Goal: Complete application form

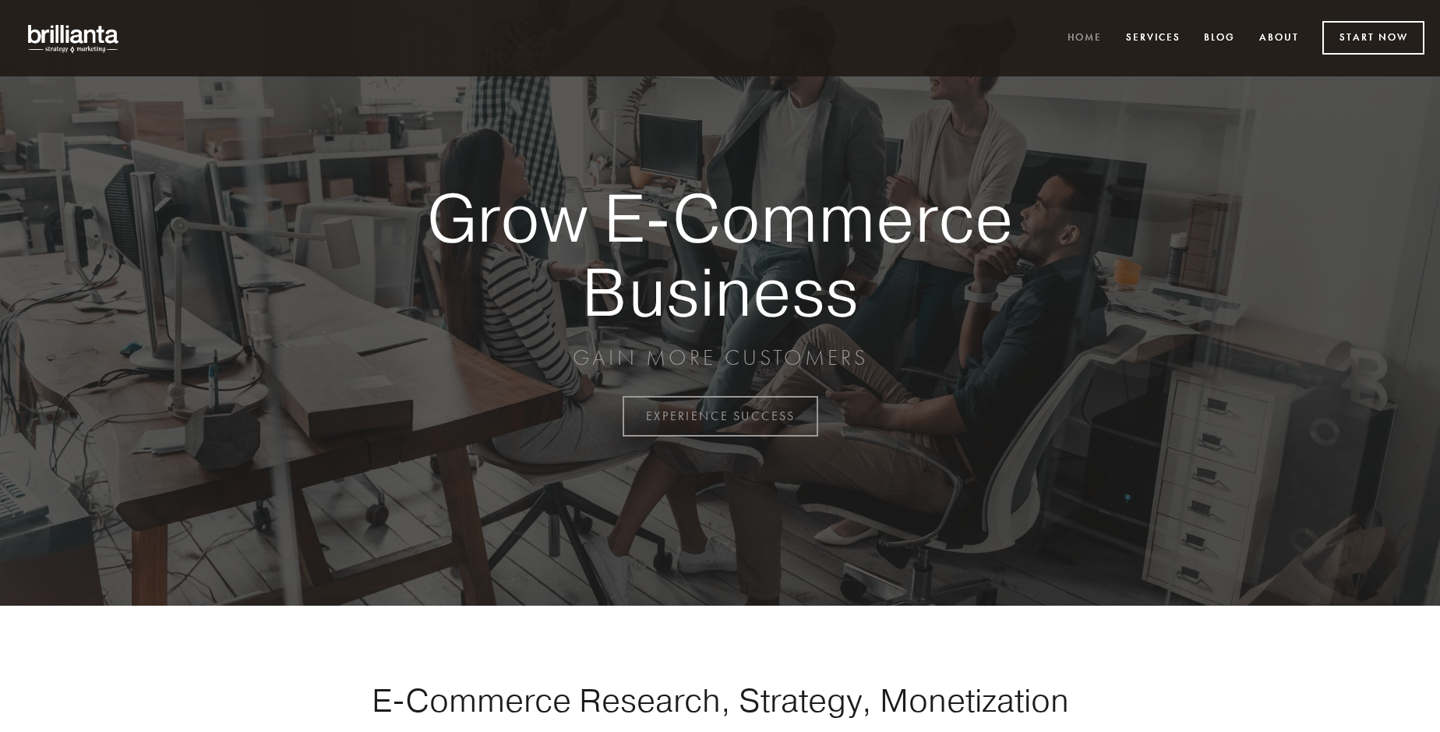
scroll to position [4085, 0]
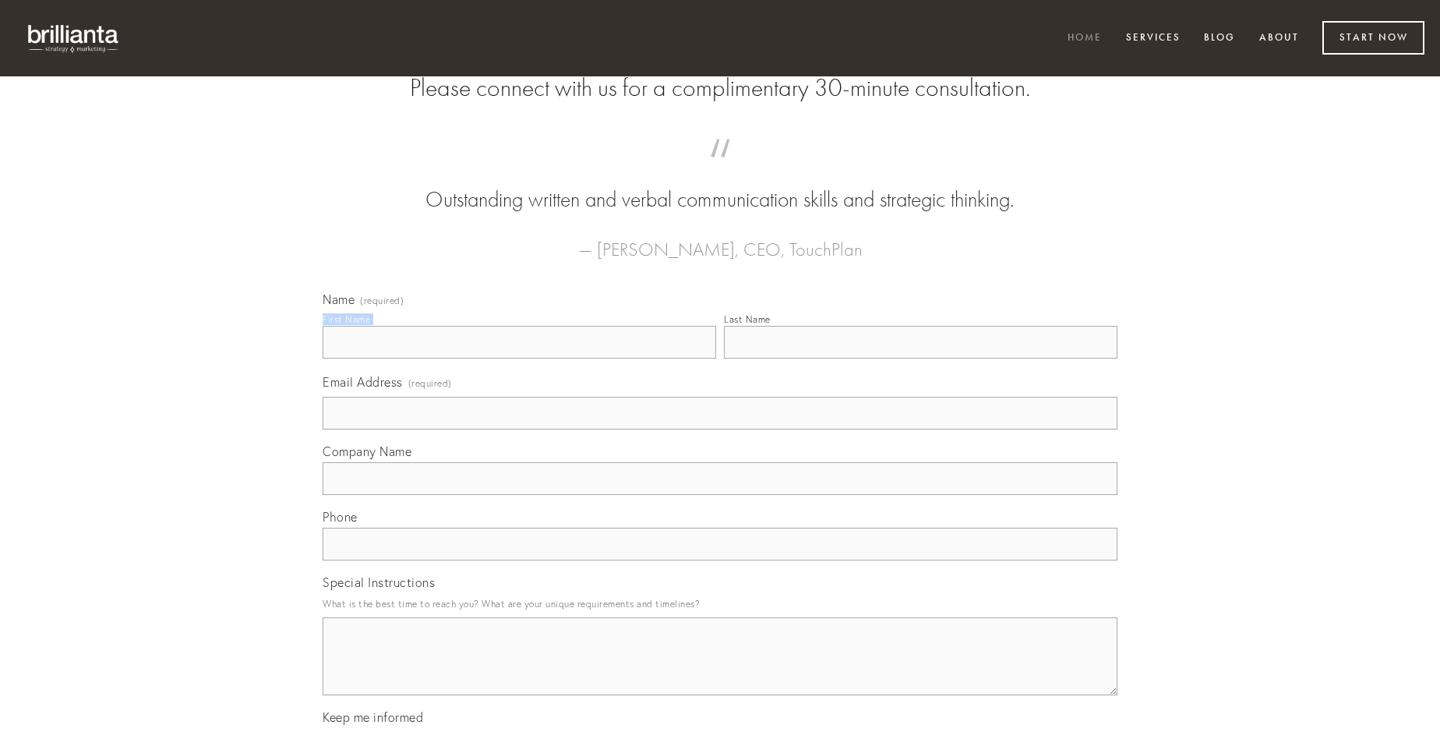
type input "[PERSON_NAME]"
click at [920, 358] on input "Last Name" at bounding box center [921, 342] width 394 height 33
type input "[PERSON_NAME]"
click at [720, 429] on input "Email Address (required)" at bounding box center [720, 413] width 795 height 33
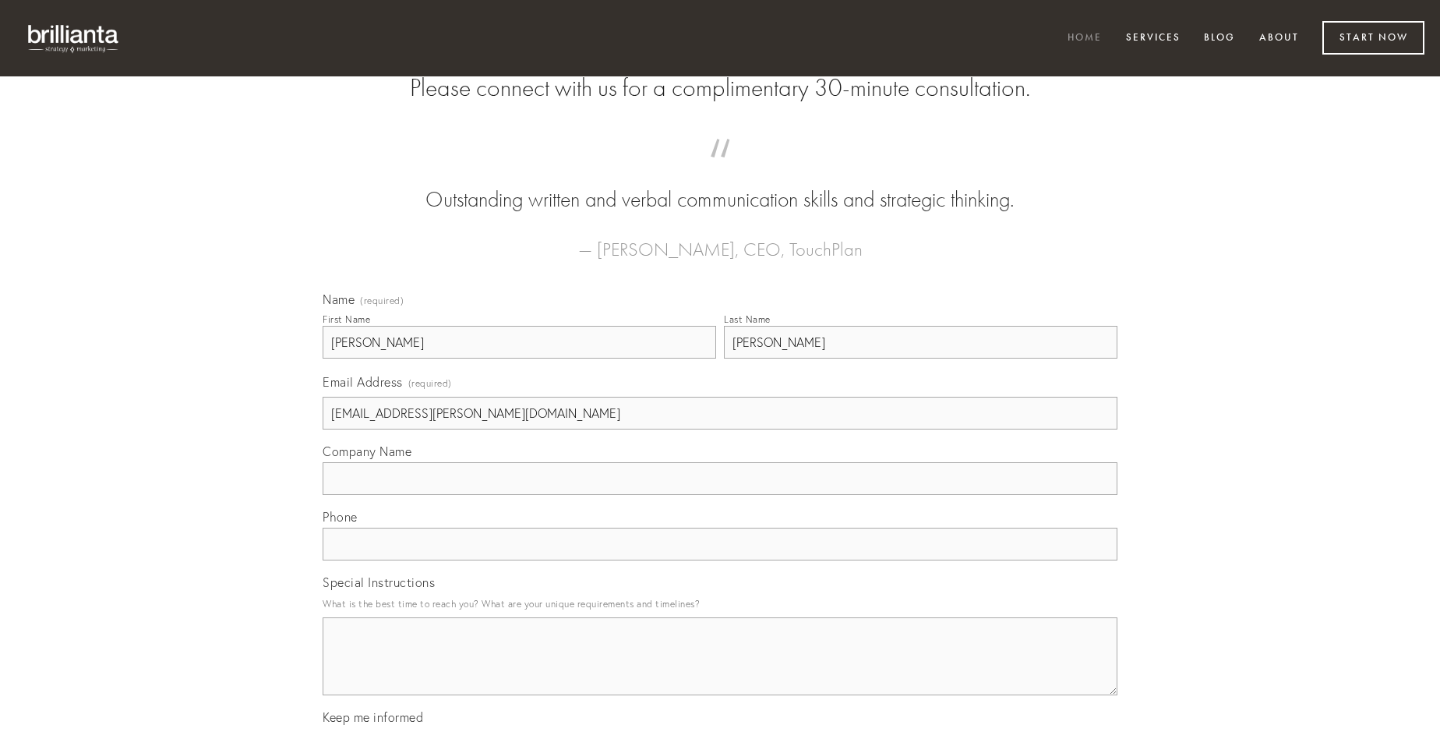
type input "[EMAIL_ADDRESS][PERSON_NAME][DOMAIN_NAME]"
click at [720, 495] on input "Company Name" at bounding box center [720, 478] width 795 height 33
type input "civis"
click at [720, 560] on input "text" at bounding box center [720, 544] width 795 height 33
click at [720, 670] on textarea "Special Instructions" at bounding box center [720, 656] width 795 height 78
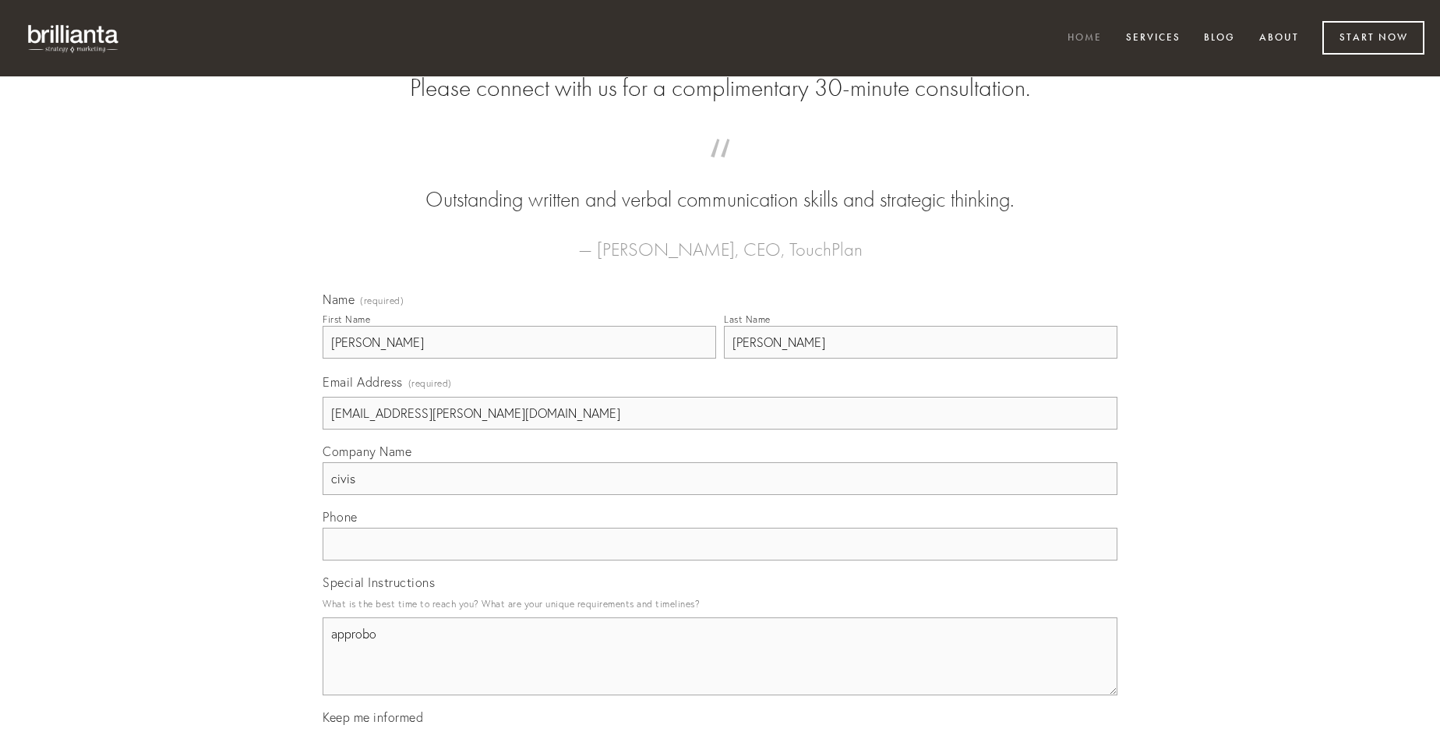
type textarea "approbo"
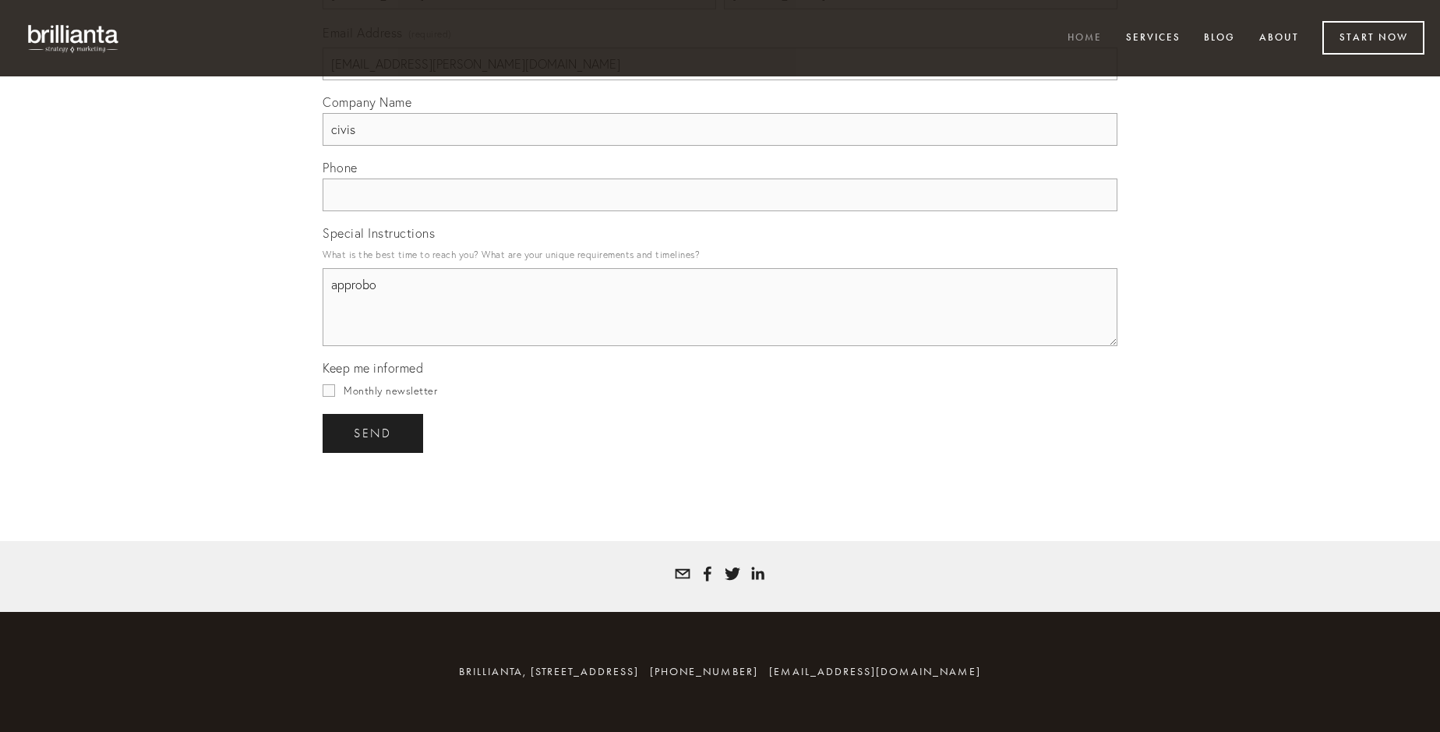
click at [374, 432] on span "send" at bounding box center [373, 433] width 38 height 14
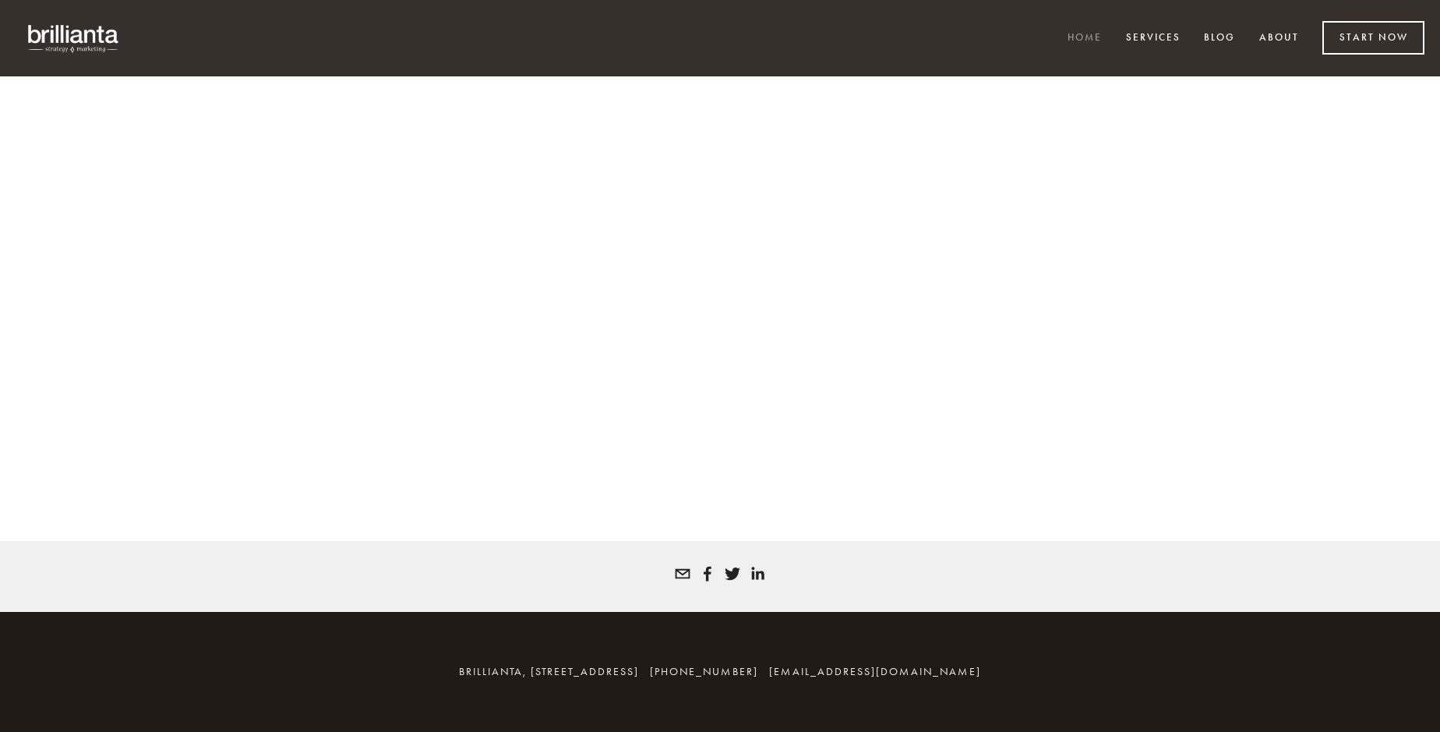
scroll to position [4064, 0]
